Goal: Find specific page/section: Find specific page/section

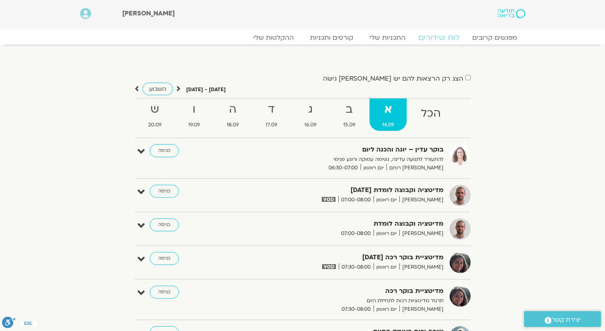
click at [436, 38] on link "לוח שידורים" at bounding box center [438, 38] width 61 height 10
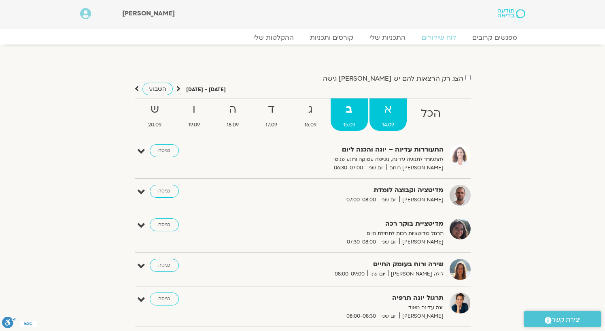
click at [386, 112] on strong "א" at bounding box center [388, 109] width 37 height 18
